Goal: Complete application form

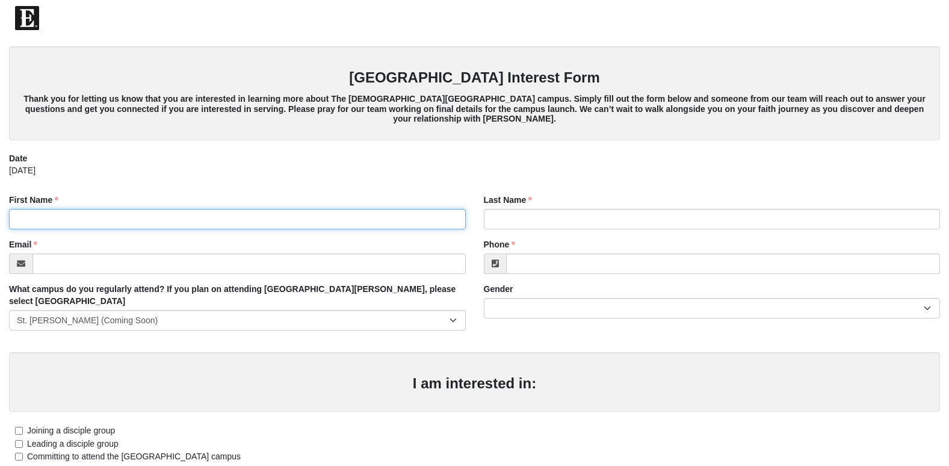
click at [39, 223] on input "First Name" at bounding box center [237, 219] width 457 height 20
type input "[PERSON_NAME]"
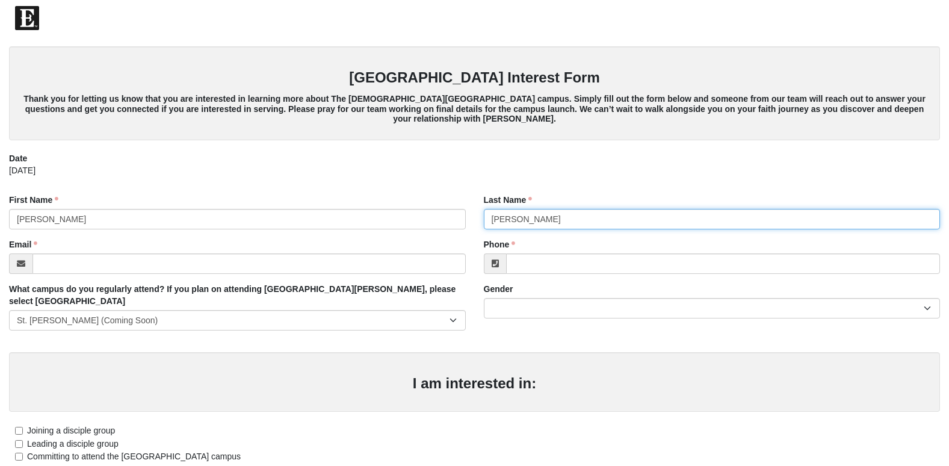
type input "[PERSON_NAME]"
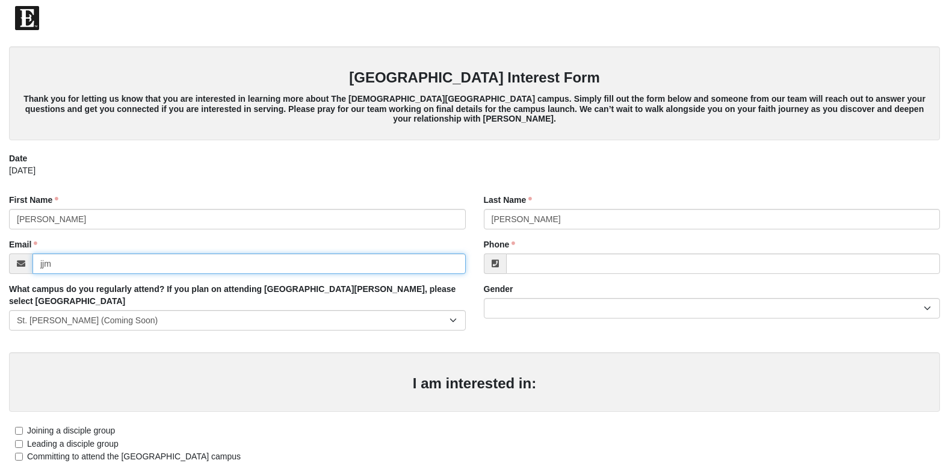
type input "[EMAIL_ADDRESS][DOMAIN_NAME]"
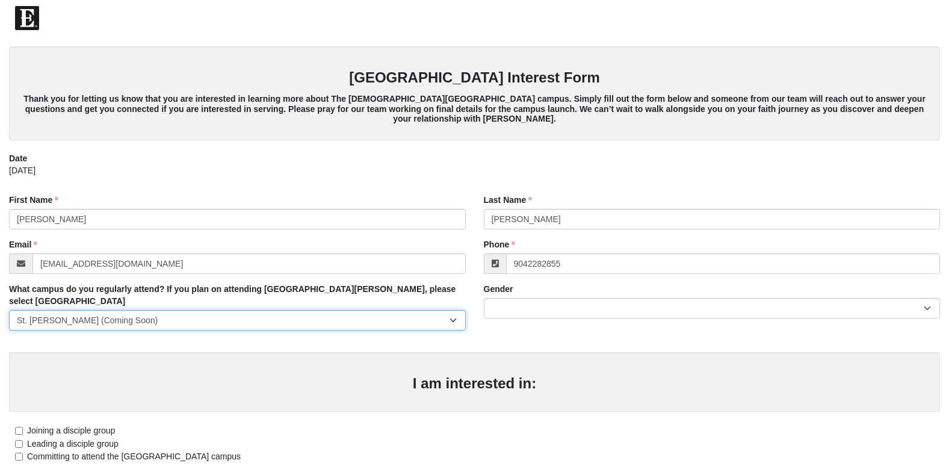
type input "[PHONE_NUMBER]"
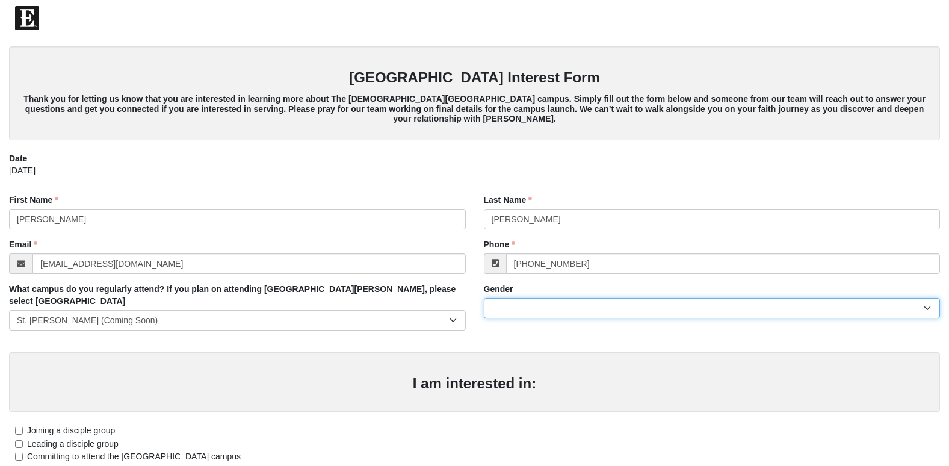
click at [519, 306] on select "[DEMOGRAPHIC_DATA] [DEMOGRAPHIC_DATA]" at bounding box center [712, 308] width 457 height 20
select select "2"
click at [484, 298] on select "[DEMOGRAPHIC_DATA] [DEMOGRAPHIC_DATA]" at bounding box center [712, 308] width 457 height 20
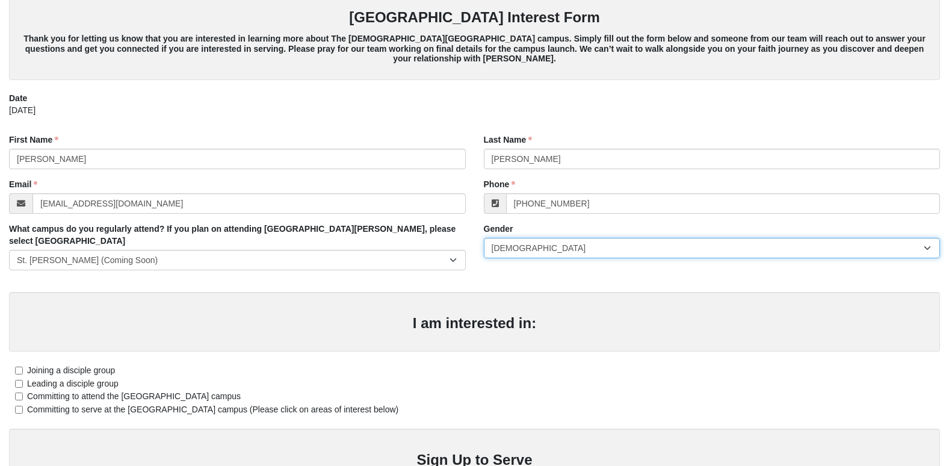
scroll to position [120, 0]
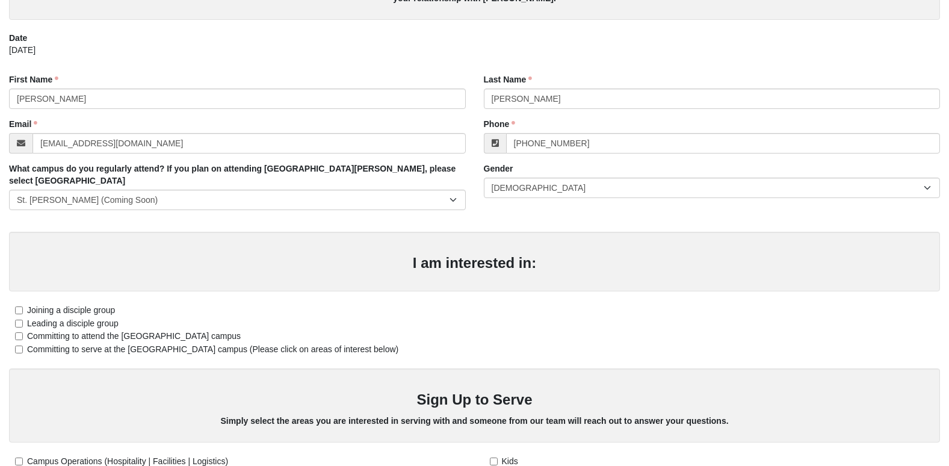
click at [20, 304] on label "Joining a disciple group" at bounding box center [62, 310] width 106 height 13
drag, startPoint x: 20, startPoint y: 294, endPoint x: 21, endPoint y: 300, distance: 6.1
click at [21, 306] on input "Joining a disciple group" at bounding box center [19, 310] width 8 height 8
checkbox input "true"
click at [20, 332] on input "Committing to attend the [GEOGRAPHIC_DATA] campus" at bounding box center [19, 336] width 8 height 8
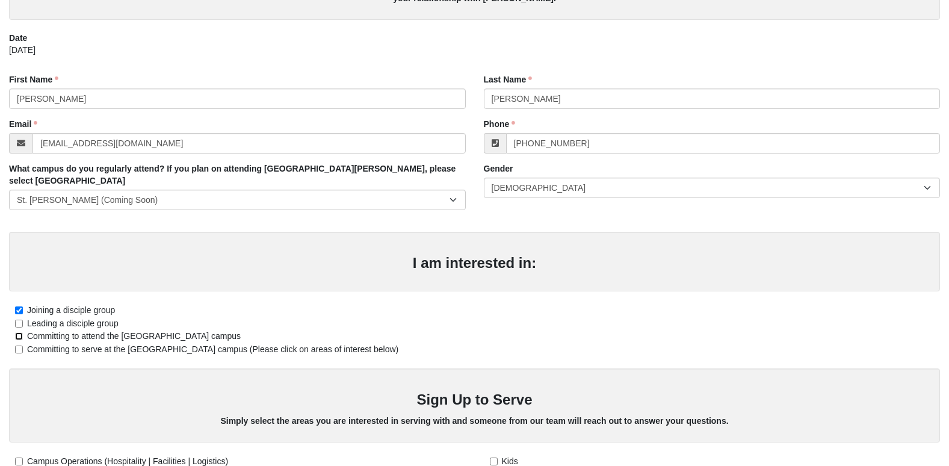
checkbox input "true"
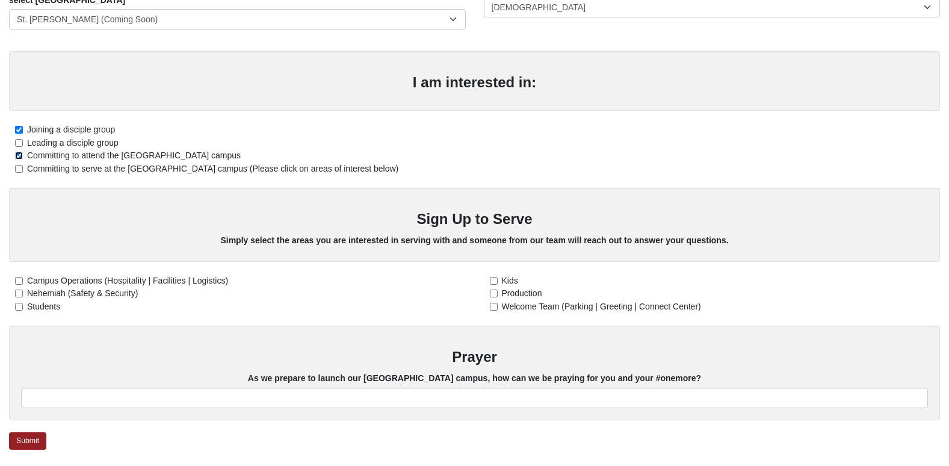
scroll to position [241, 0]
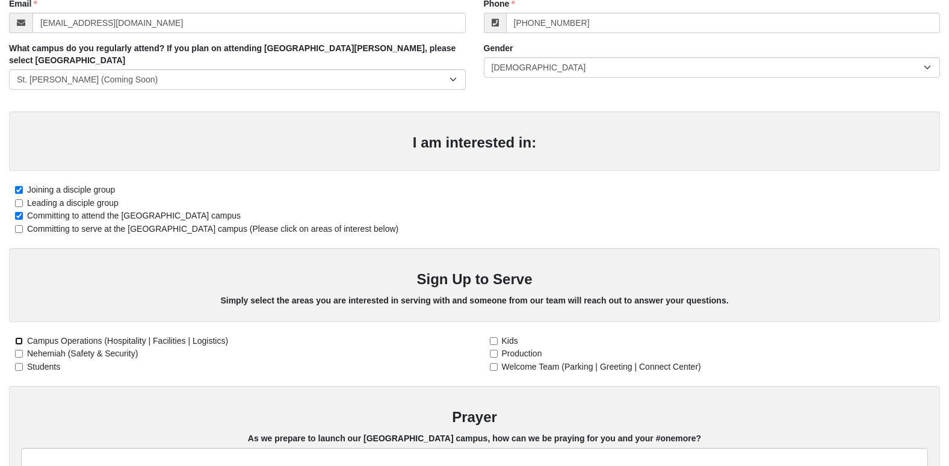
click at [20, 337] on input "Campus Operations (Hospitality | Facilities | Logistics)" at bounding box center [19, 341] width 8 height 8
checkbox input "true"
click at [492, 363] on input "Welcome Team (Parking | Greeting | Connect Center)" at bounding box center [494, 367] width 8 height 8
checkbox input "true"
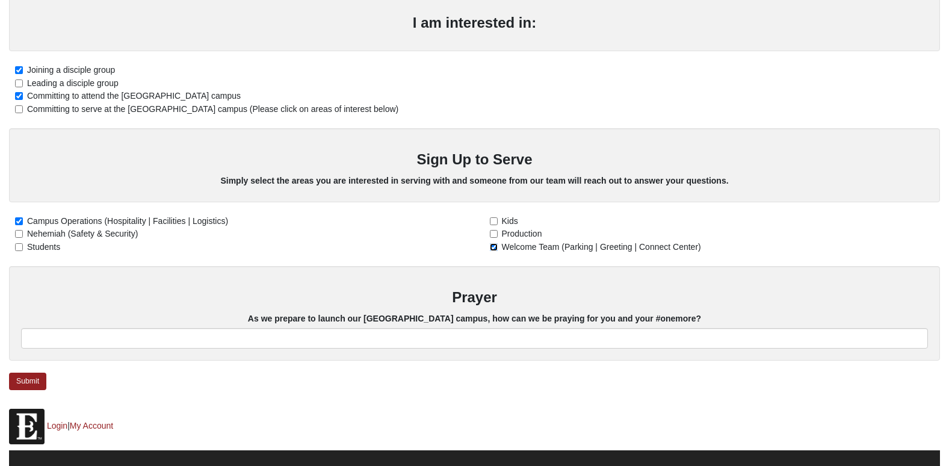
scroll to position [361, 0]
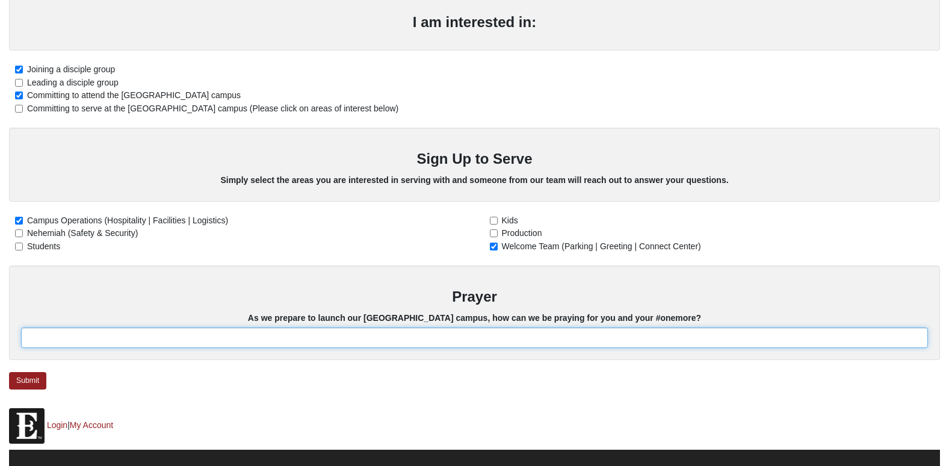
click at [45, 328] on input "text" at bounding box center [474, 337] width 907 height 20
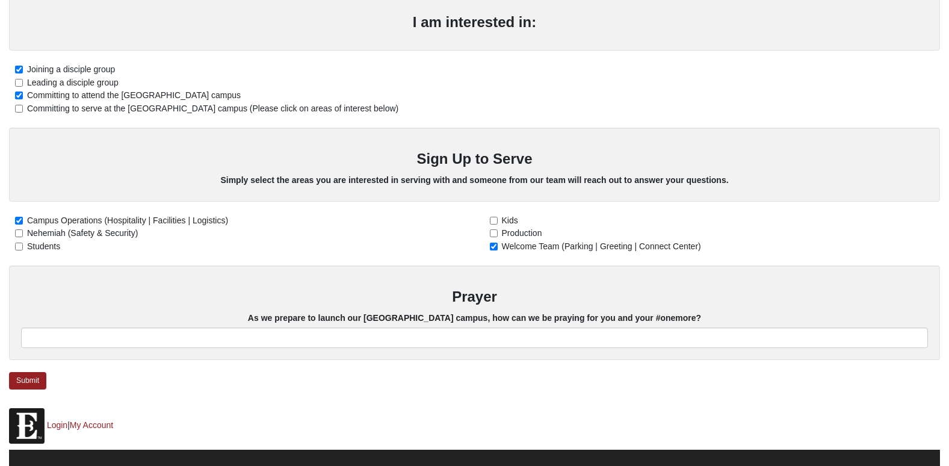
click at [161, 349] on div "Card Entry [GEOGRAPHIC_DATA] Interest Form Date [DATE] First Name [PERSON_NAME]…" at bounding box center [474, 38] width 949 height 739
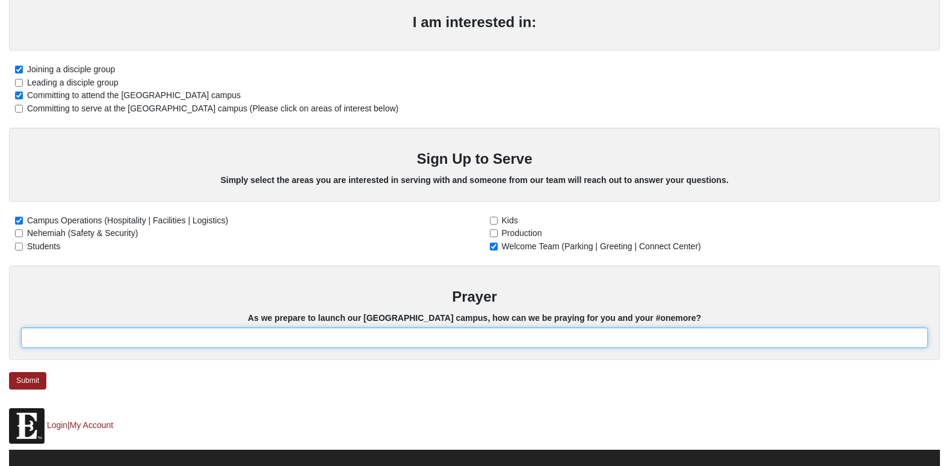
click at [57, 327] on input "text" at bounding box center [474, 337] width 907 height 20
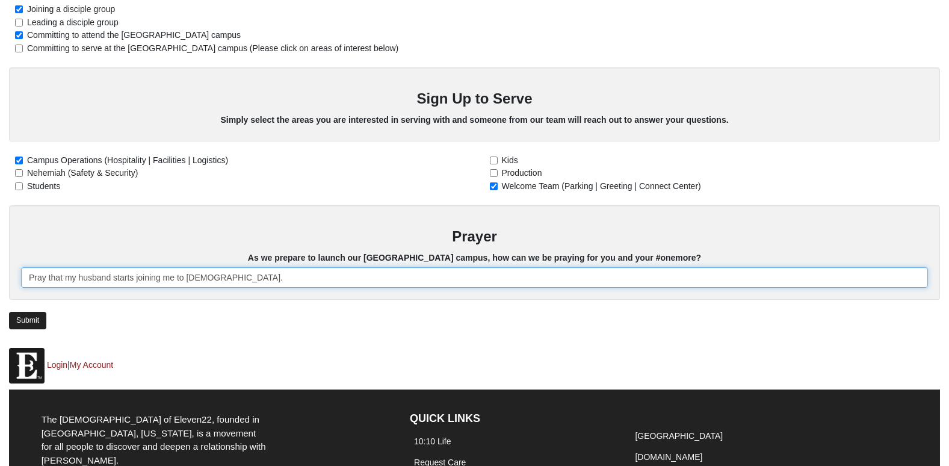
type input "Pray that my husband starts joining me to [DEMOGRAPHIC_DATA]."
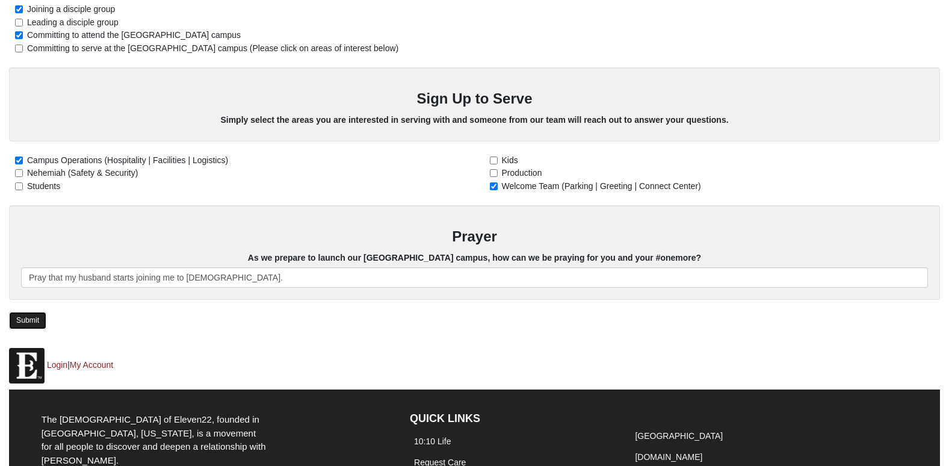
click at [28, 312] on link "Submit" at bounding box center [27, 320] width 37 height 17
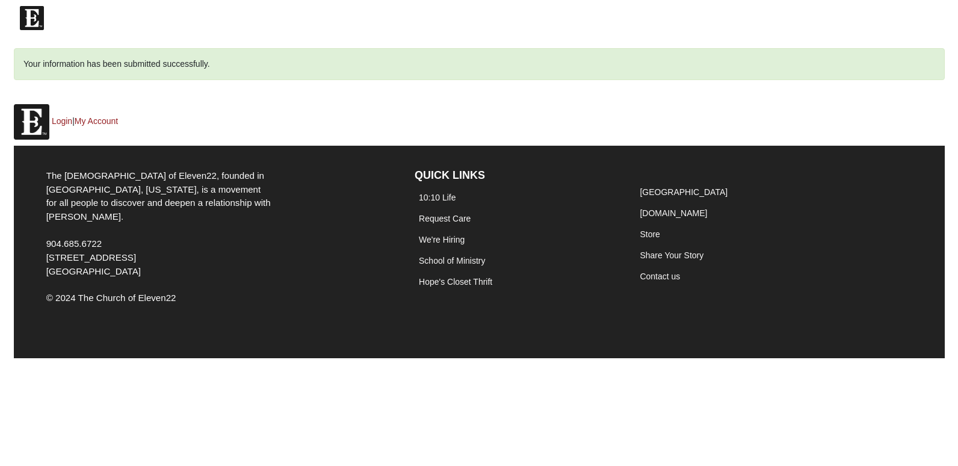
scroll to position [0, 0]
